Goal: Transaction & Acquisition: Obtain resource

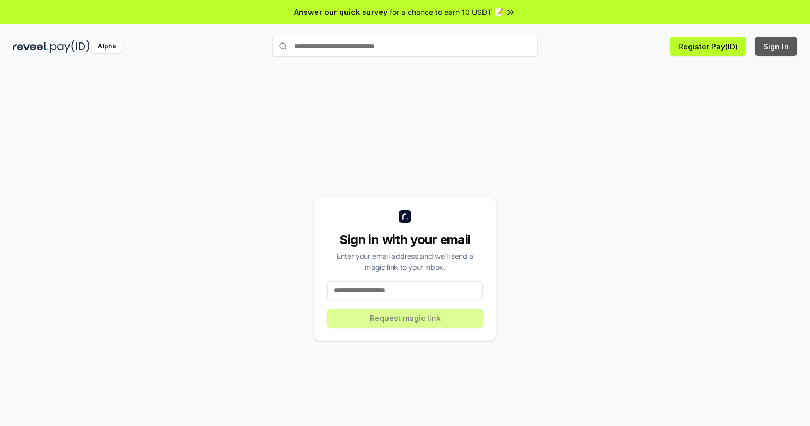
click at [776, 46] on button "Sign In" at bounding box center [776, 46] width 42 height 19
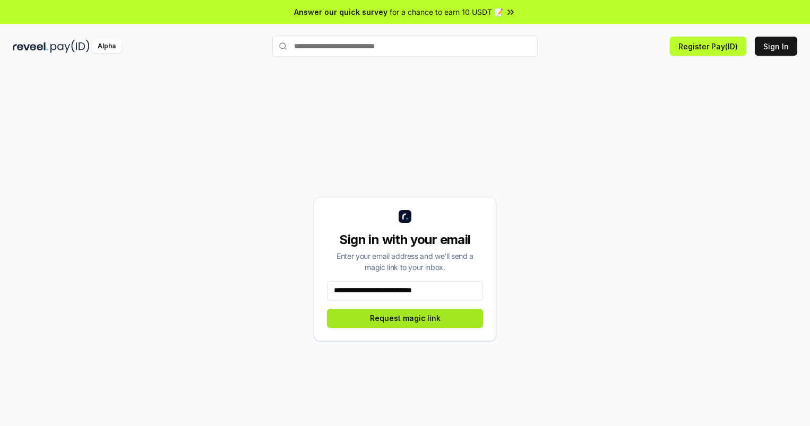
type input "**********"
click at [405, 318] on button "Request magic link" at bounding box center [405, 318] width 156 height 19
